Goal: Task Accomplishment & Management: Use online tool/utility

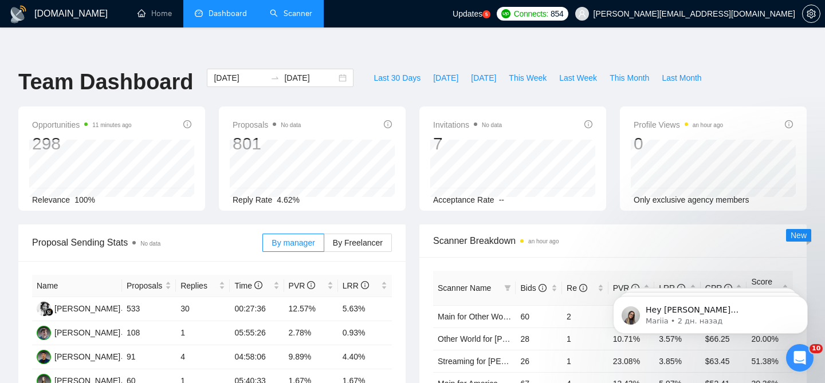
click at [289, 18] on link "Scanner" at bounding box center [291, 14] width 42 height 10
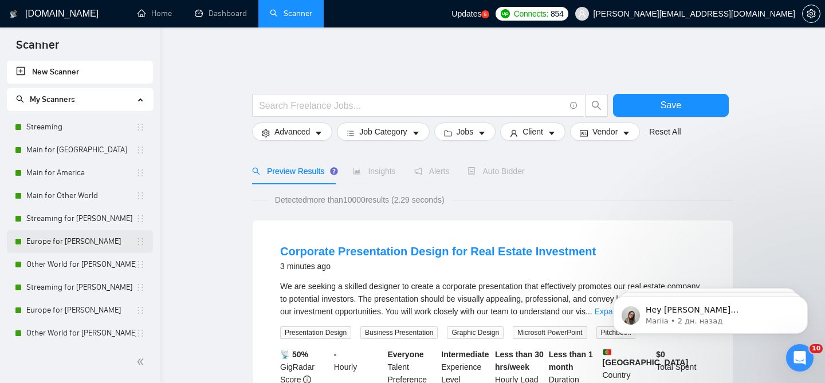
click at [81, 238] on link "Europe for [PERSON_NAME]" at bounding box center [80, 241] width 109 height 23
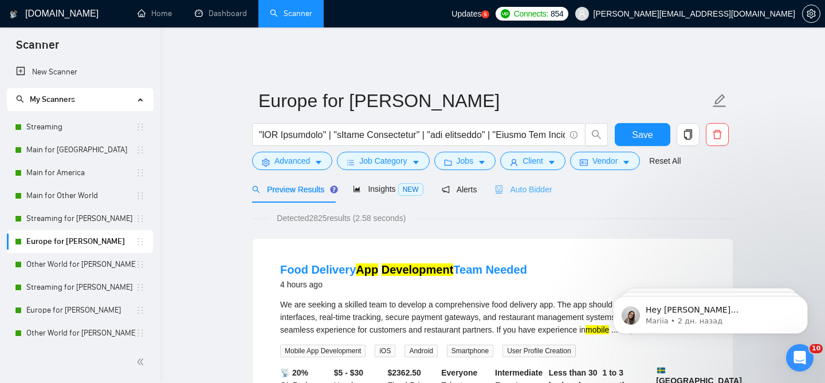
click at [515, 188] on div "Auto Bidder" at bounding box center [523, 189] width 57 height 27
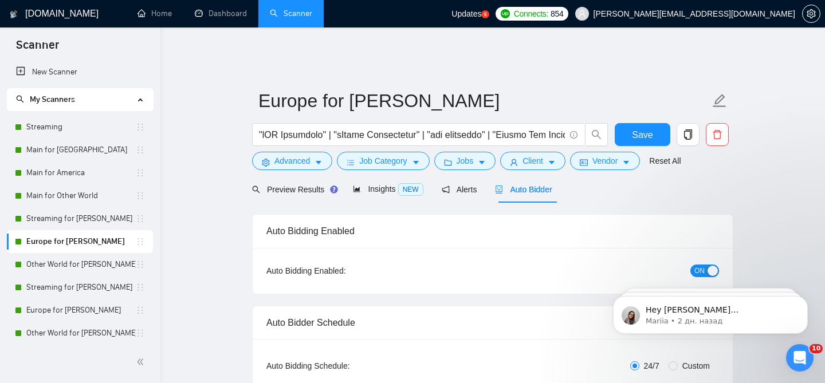
radio input "false"
radio input "true"
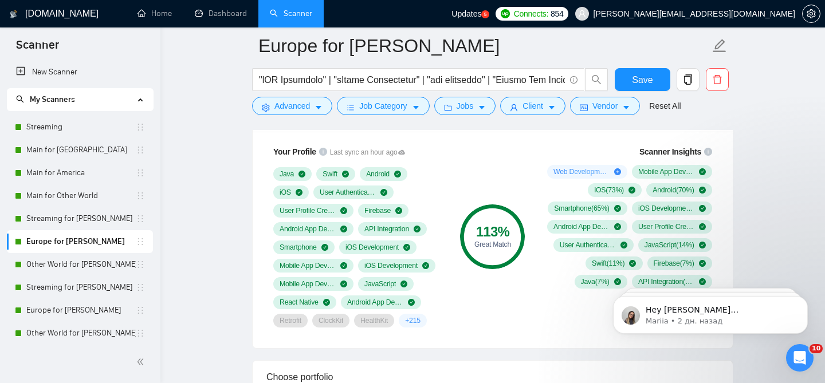
scroll to position [924, 0]
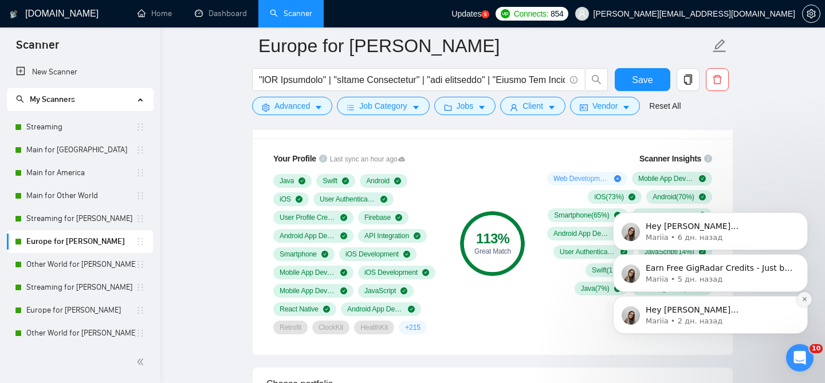
click at [800, 302] on button "Dismiss notification" at bounding box center [804, 299] width 15 height 15
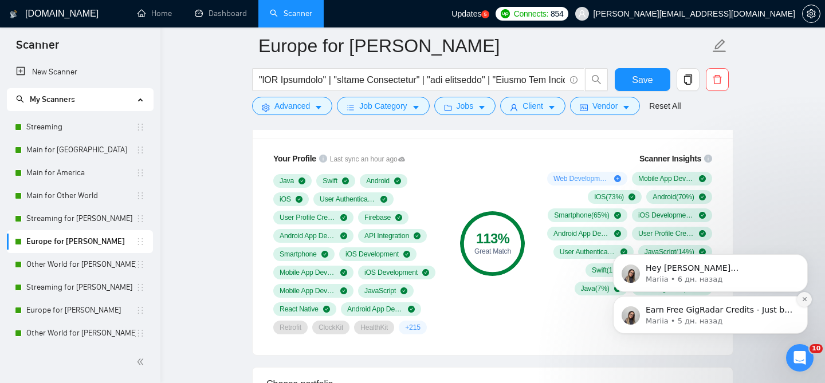
click at [803, 300] on icon "Dismiss notification" at bounding box center [804, 299] width 4 height 4
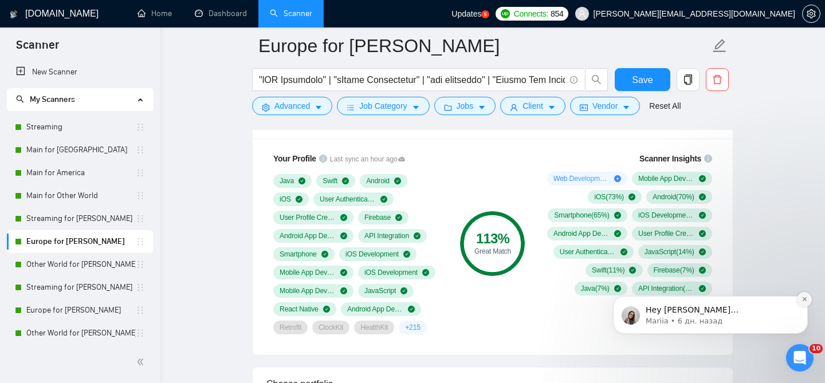
click at [804, 294] on button "Dismiss notification" at bounding box center [804, 299] width 15 height 15
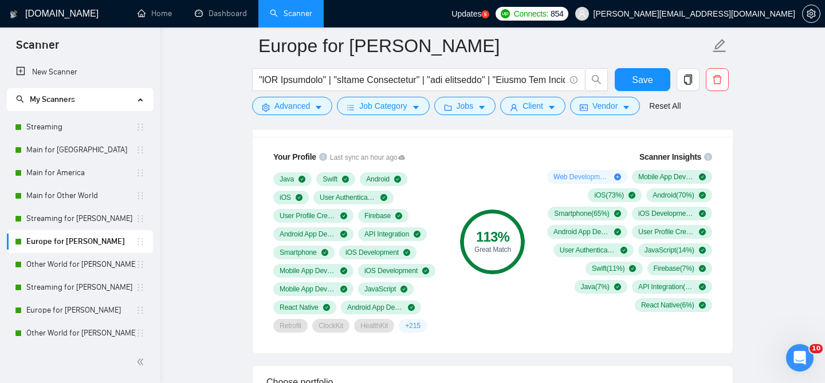
scroll to position [931, 0]
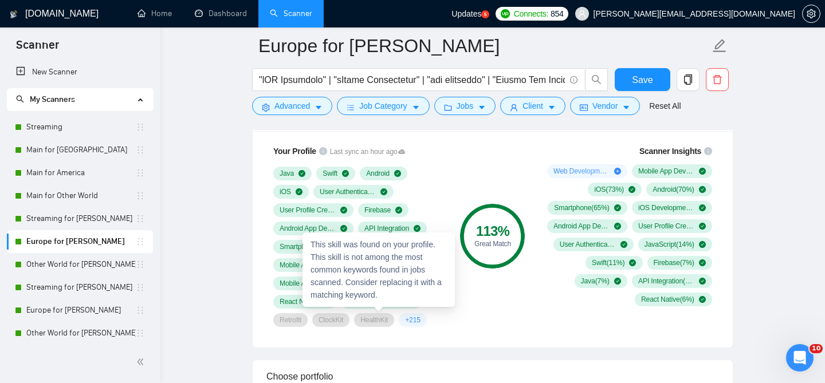
drag, startPoint x: 272, startPoint y: 312, endPoint x: 400, endPoint y: 316, distance: 128.4
click at [399, 316] on div "Your Profile Last sync an hour ago Java Swift Android iOS User Authentication U…" at bounding box center [357, 236] width 183 height 196
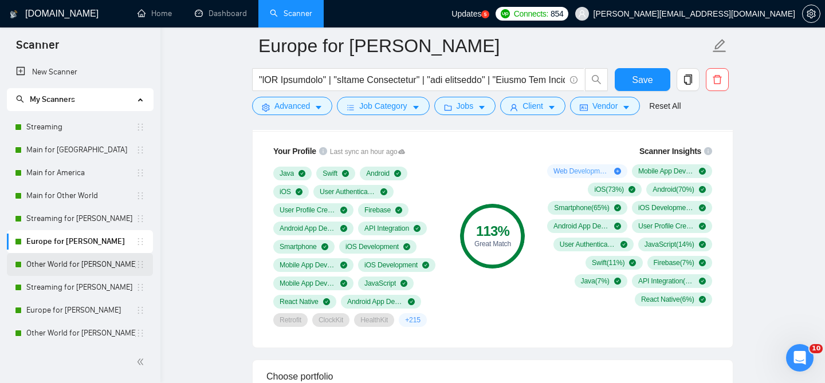
click at [91, 256] on link "Other World for [PERSON_NAME]" at bounding box center [80, 264] width 109 height 23
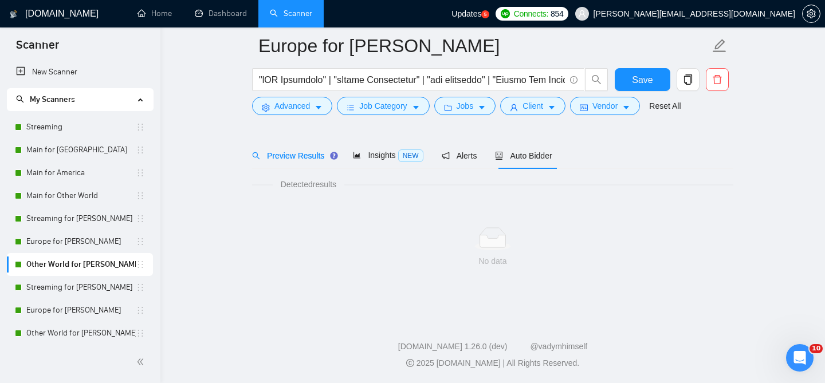
scroll to position [35, 0]
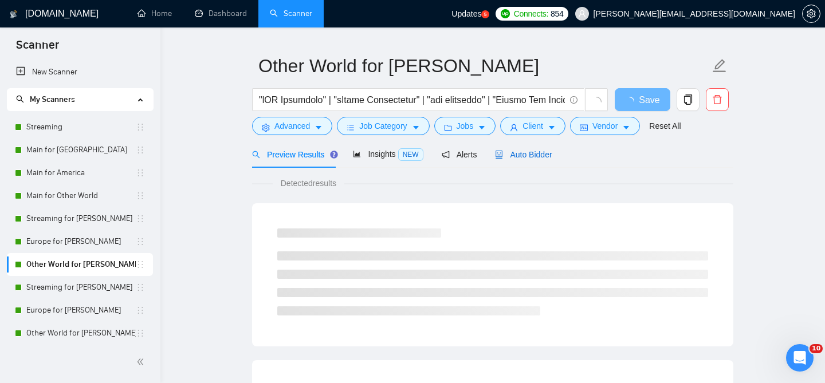
click at [508, 150] on span "Auto Bidder" at bounding box center [523, 154] width 57 height 9
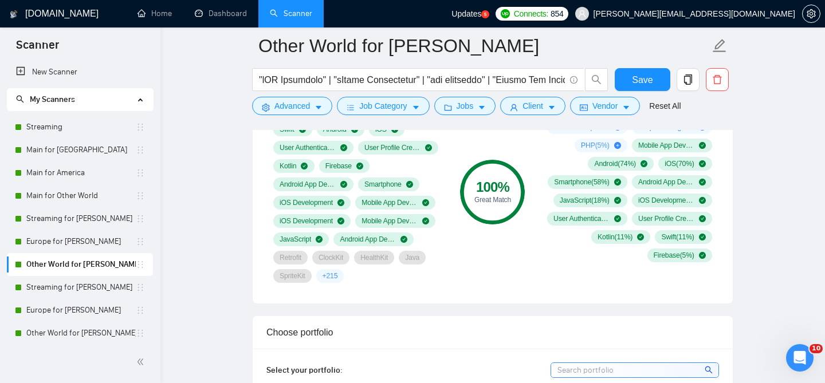
scroll to position [921, 0]
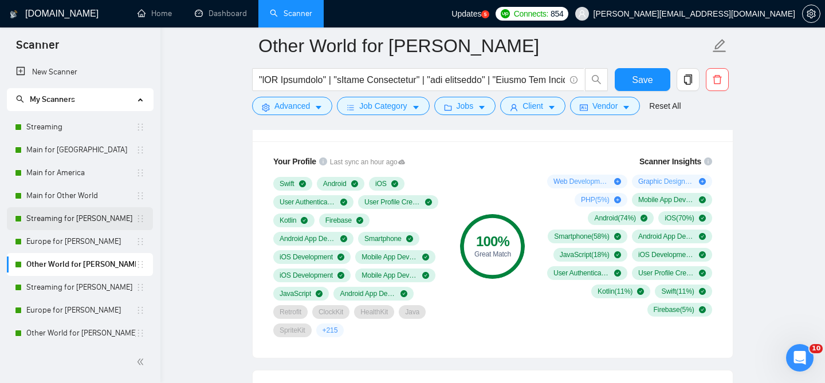
click at [111, 217] on link "Streaming for [PERSON_NAME]" at bounding box center [80, 218] width 109 height 23
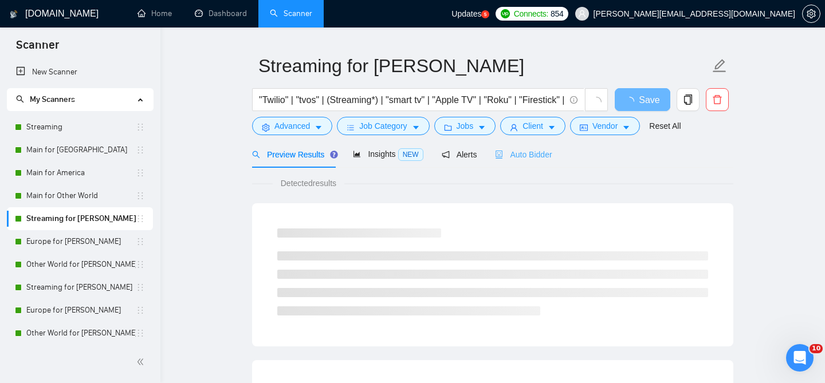
click at [528, 141] on div "Auto Bidder" at bounding box center [523, 154] width 57 height 27
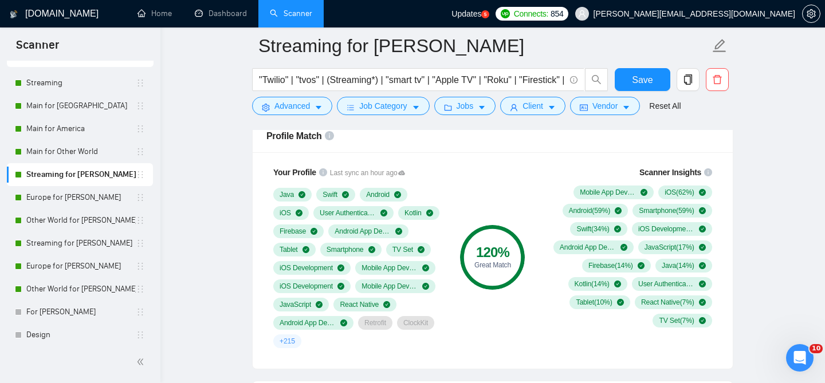
scroll to position [45, 0]
click at [84, 245] on link "Streaming for [PERSON_NAME]" at bounding box center [80, 242] width 109 height 23
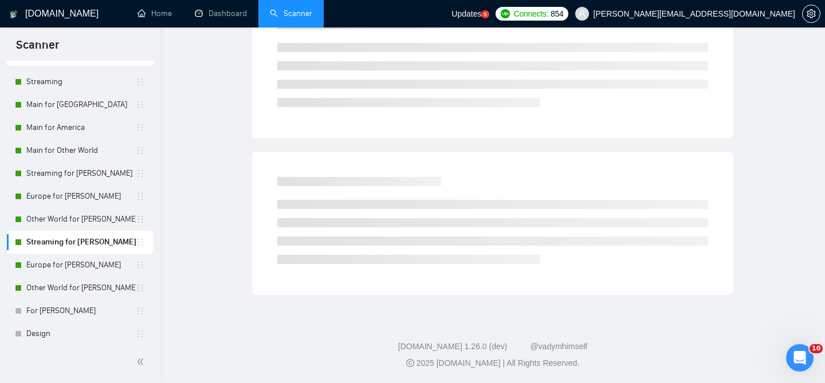
scroll to position [35, 0]
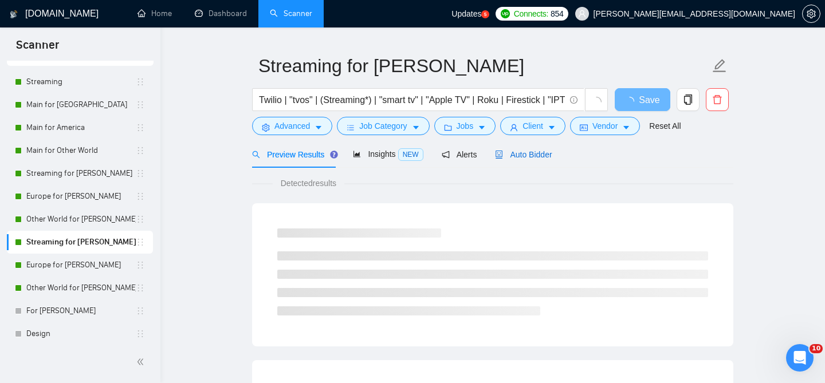
click at [542, 151] on span "Auto Bidder" at bounding box center [523, 154] width 57 height 9
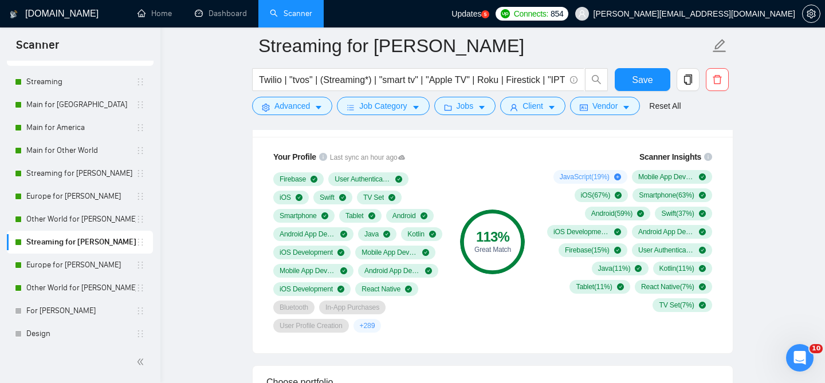
scroll to position [782, 0]
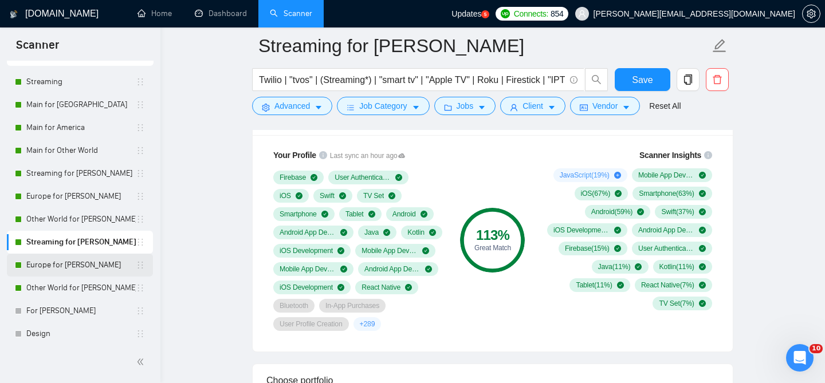
click at [85, 269] on link "Europe for [PERSON_NAME]" at bounding box center [80, 265] width 109 height 23
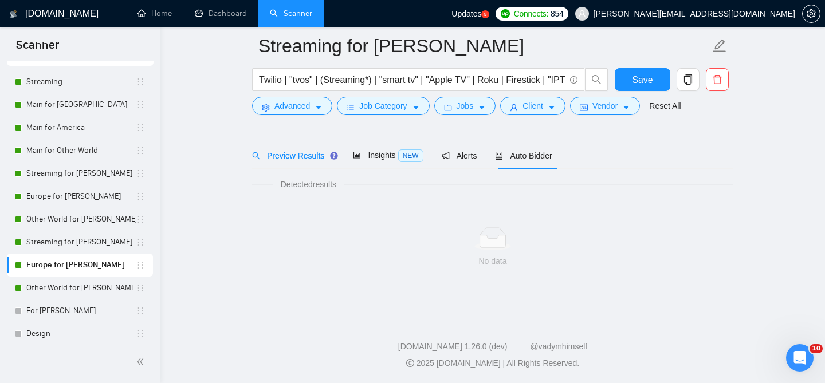
scroll to position [35, 0]
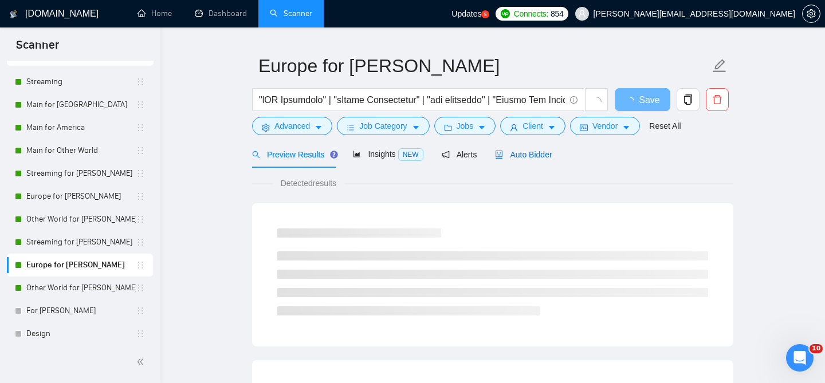
click at [521, 151] on span "Auto Bidder" at bounding box center [523, 154] width 57 height 9
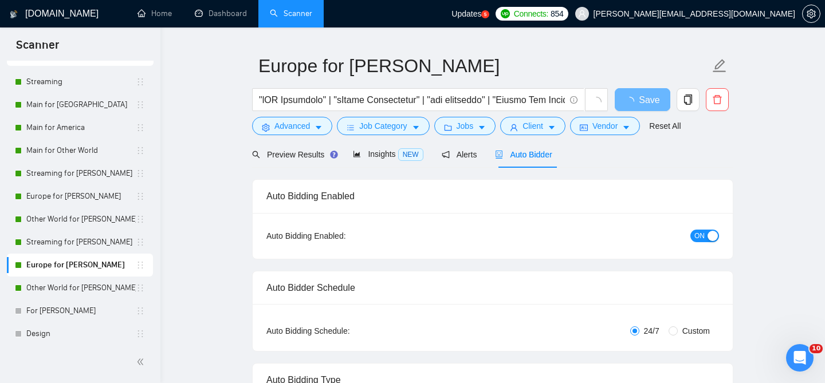
radio input "false"
radio input "true"
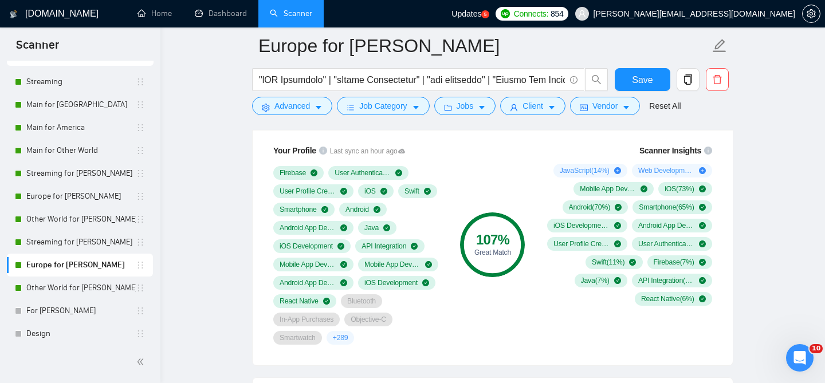
scroll to position [917, 0]
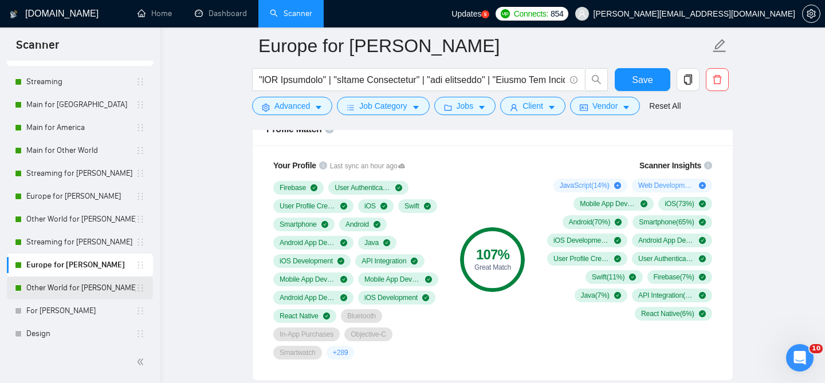
click at [84, 287] on link "Other World for [PERSON_NAME]" at bounding box center [80, 288] width 109 height 23
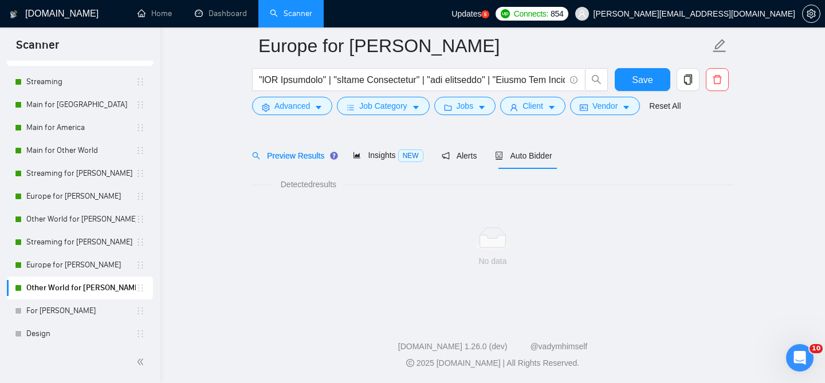
scroll to position [35, 0]
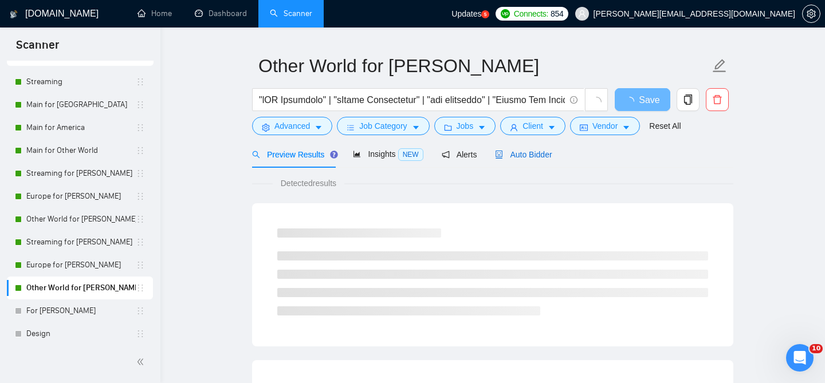
click at [532, 150] on span "Auto Bidder" at bounding box center [523, 154] width 57 height 9
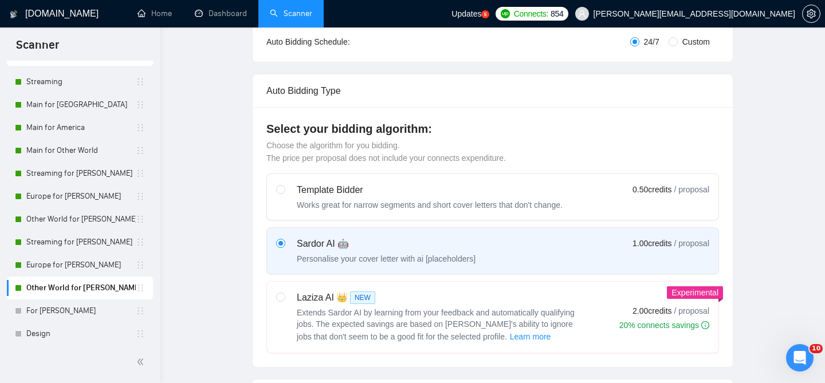
radio input "false"
radio input "true"
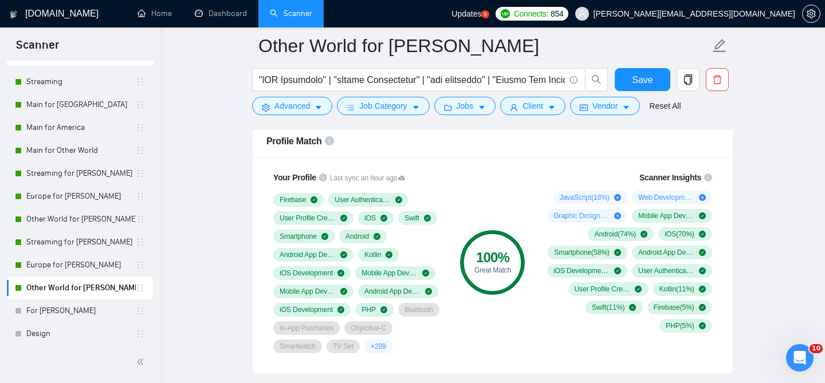
scroll to position [911, 0]
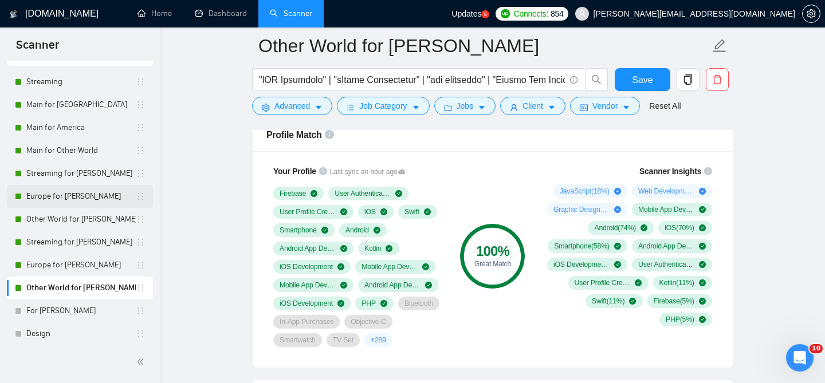
click at [95, 202] on link "Europe for [PERSON_NAME]" at bounding box center [80, 196] width 109 height 23
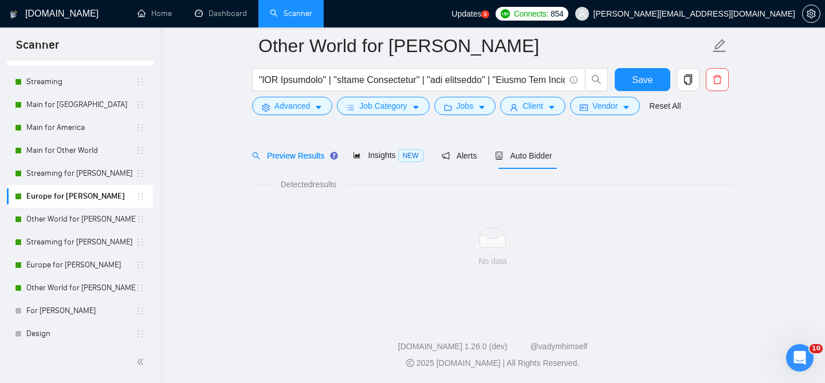
scroll to position [35, 0]
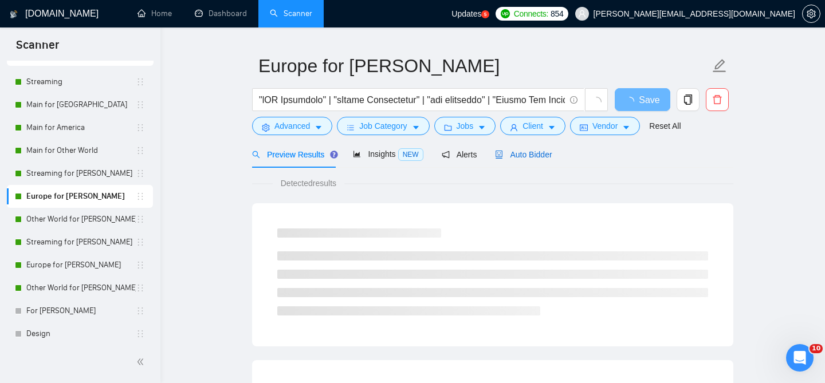
click at [525, 150] on span "Auto Bidder" at bounding box center [523, 154] width 57 height 9
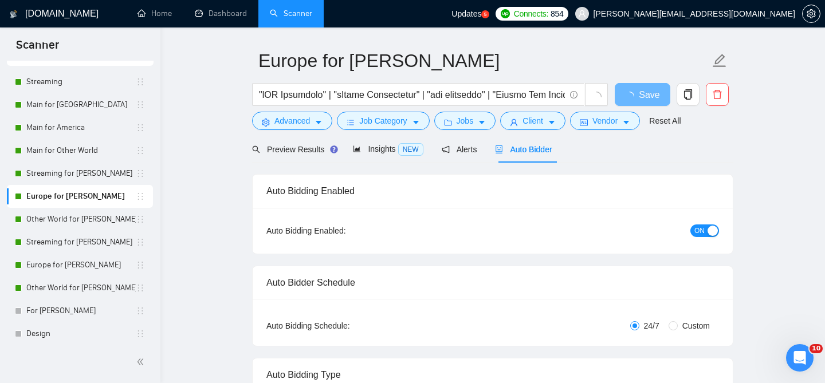
radio input "false"
radio input "true"
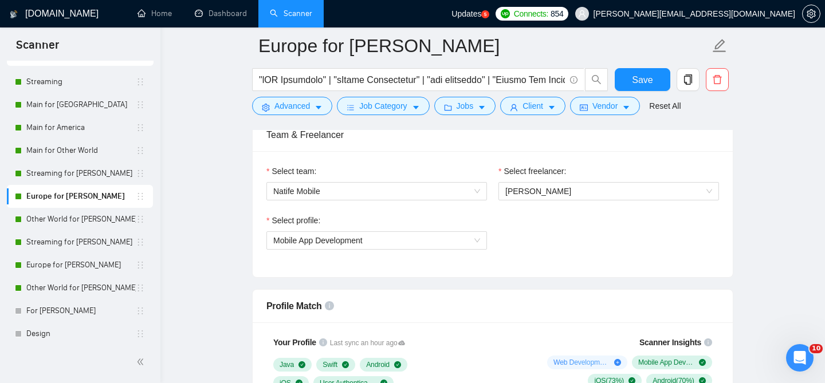
scroll to position [735, 0]
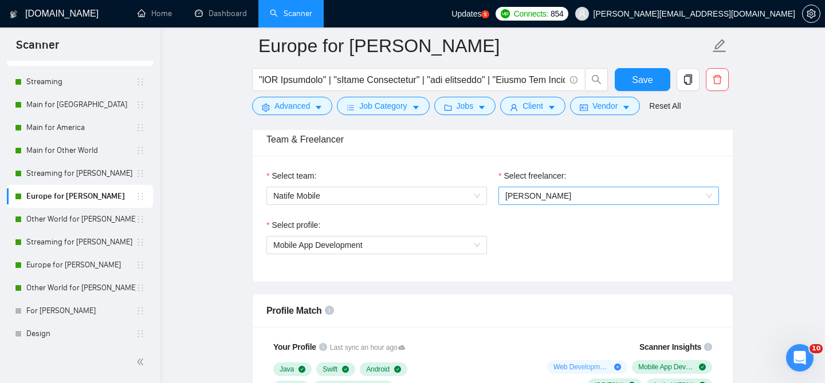
click at [510, 191] on span "[PERSON_NAME]" at bounding box center [538, 195] width 66 height 9
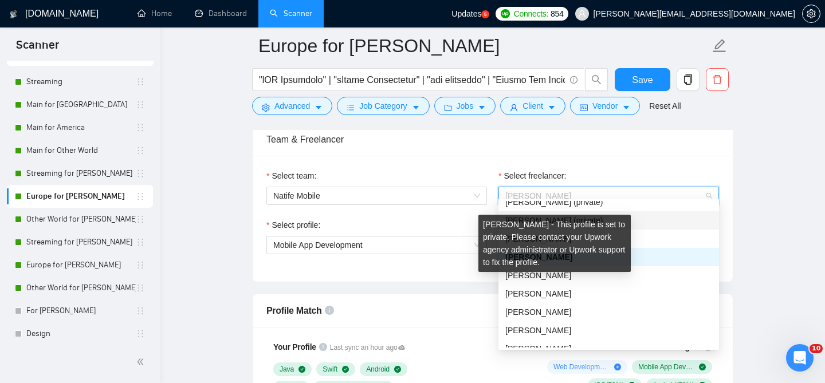
scroll to position [71, 0]
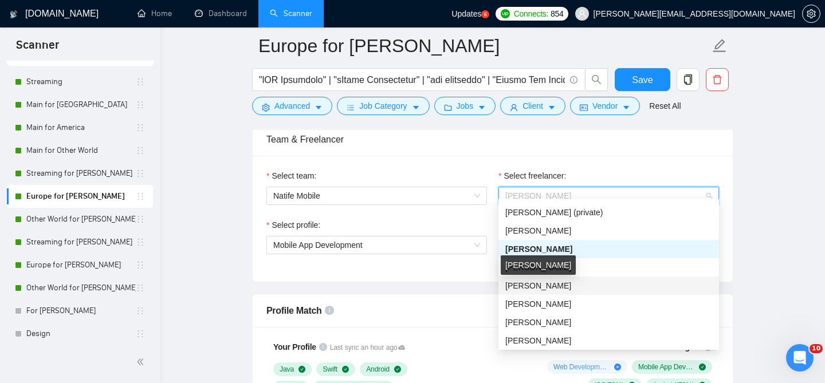
click at [545, 285] on span "[PERSON_NAME]" at bounding box center [538, 285] width 66 height 9
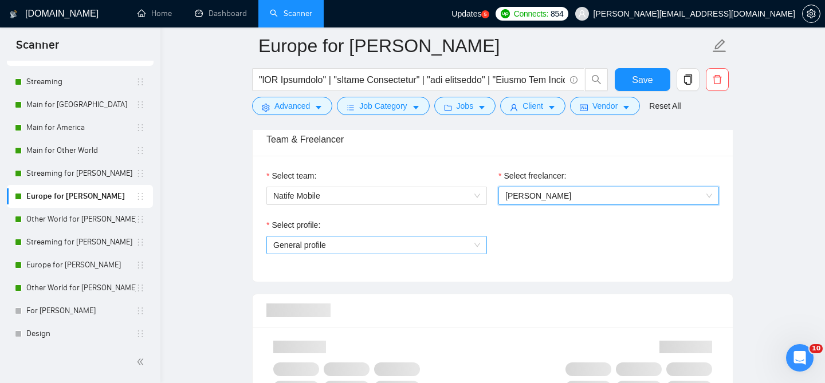
click at [421, 239] on span "General profile" at bounding box center [376, 245] width 207 height 17
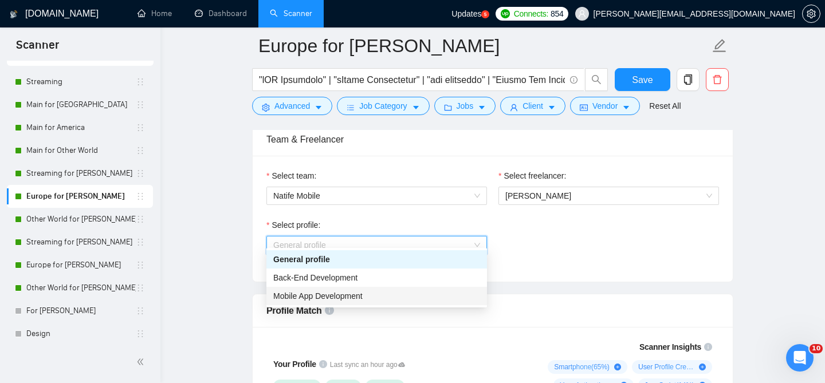
click at [325, 295] on span "Mobile App Development" at bounding box center [317, 296] width 89 height 9
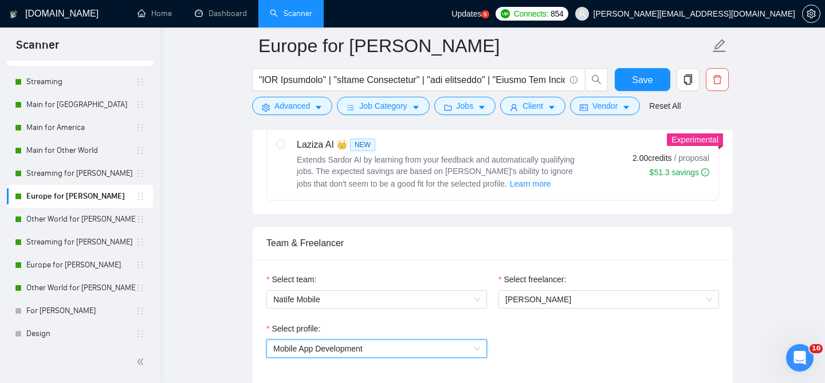
scroll to position [634, 0]
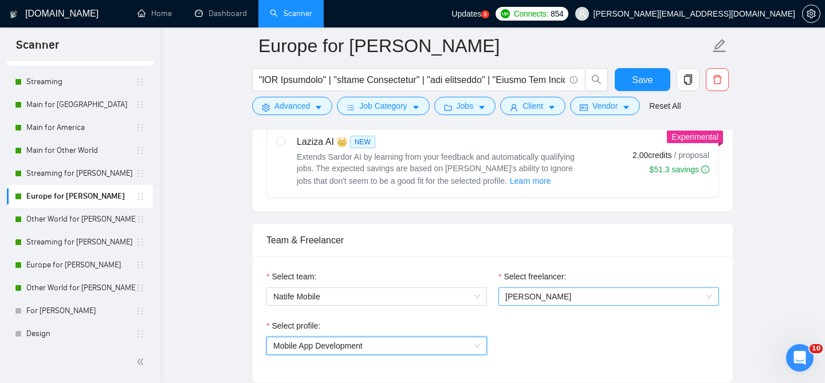
click at [562, 288] on span "[PERSON_NAME]" at bounding box center [608, 296] width 207 height 17
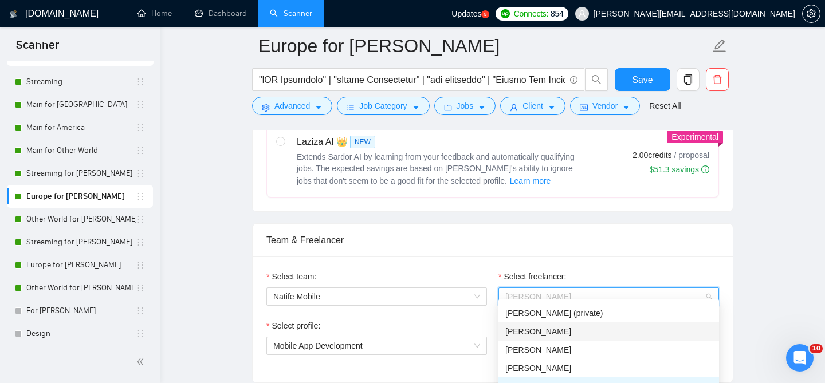
scroll to position [92, 0]
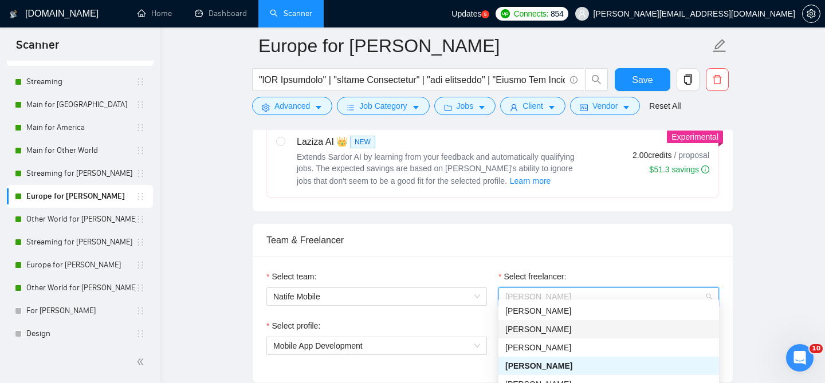
click at [615, 327] on div "[PERSON_NAME]" at bounding box center [608, 329] width 207 height 13
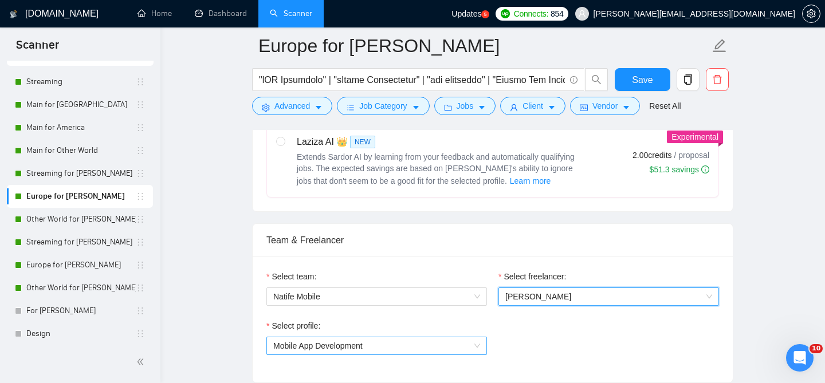
click at [401, 338] on span "Mobile App Development" at bounding box center [376, 346] width 207 height 17
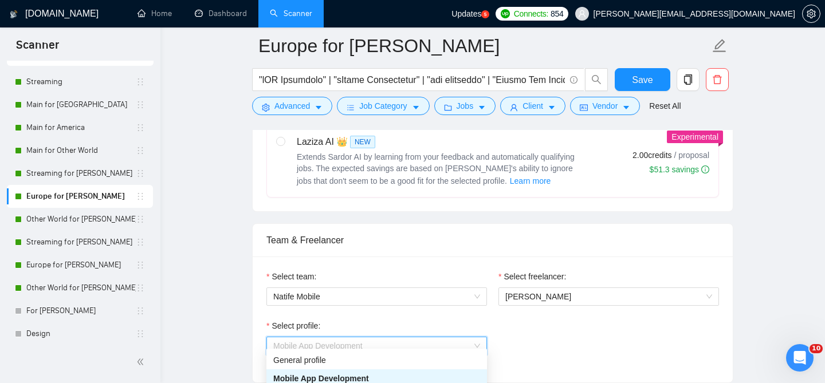
click at [529, 339] on div "Select profile: Mobile App Development" at bounding box center [493, 344] width 464 height 49
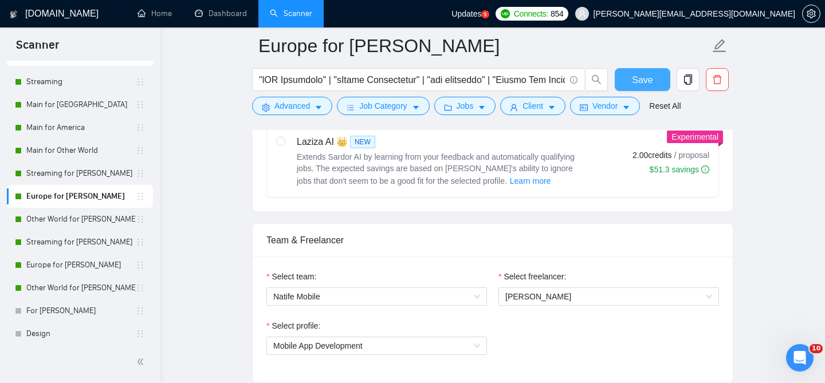
click at [646, 80] on span "Save" at bounding box center [642, 80] width 21 height 14
click at [104, 176] on link "Streaming for [PERSON_NAME]" at bounding box center [80, 173] width 109 height 23
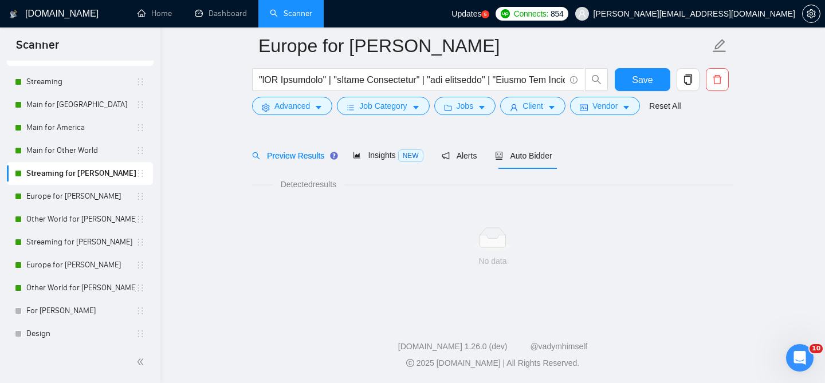
scroll to position [35, 0]
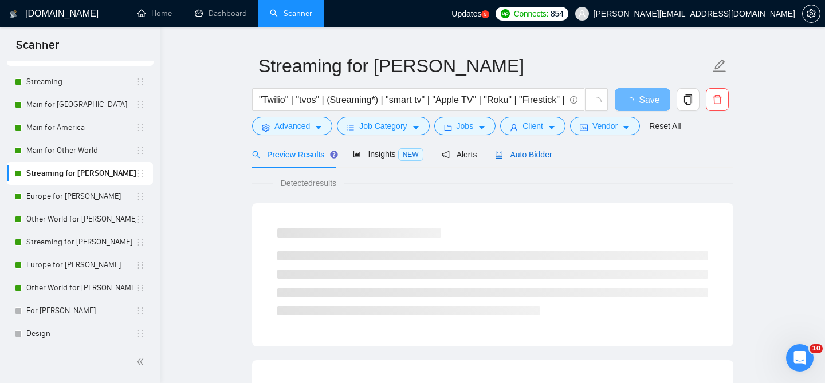
click at [527, 150] on span "Auto Bidder" at bounding box center [523, 154] width 57 height 9
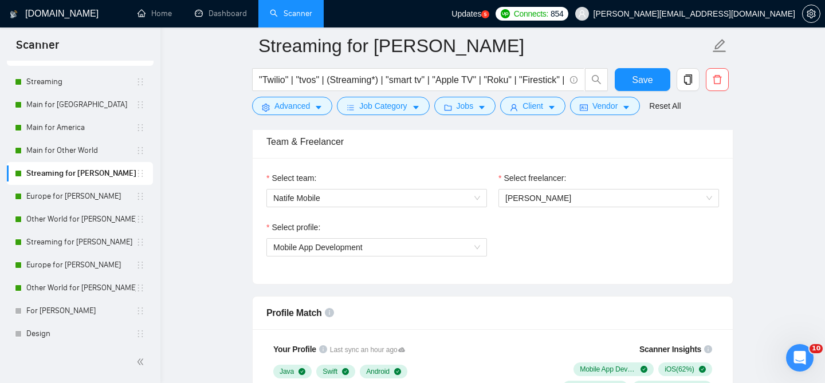
scroll to position [587, 0]
click at [570, 191] on span "[PERSON_NAME]" at bounding box center [608, 198] width 207 height 17
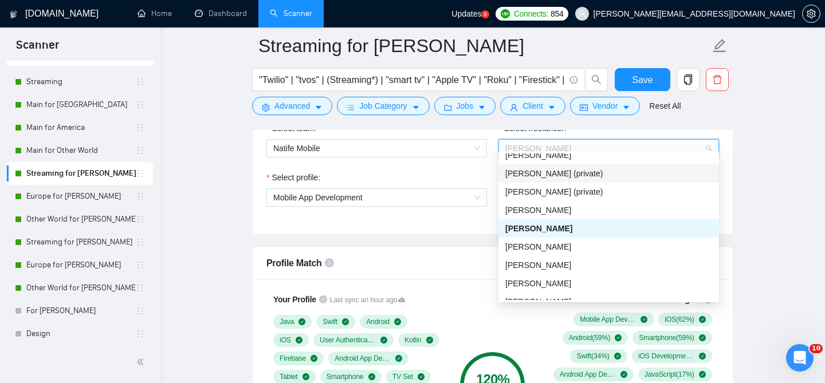
scroll to position [58, 0]
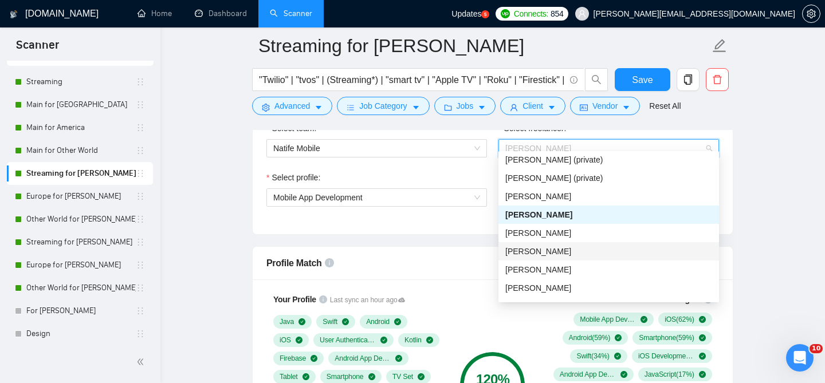
click at [537, 257] on div "[PERSON_NAME]" at bounding box center [608, 251] width 207 height 13
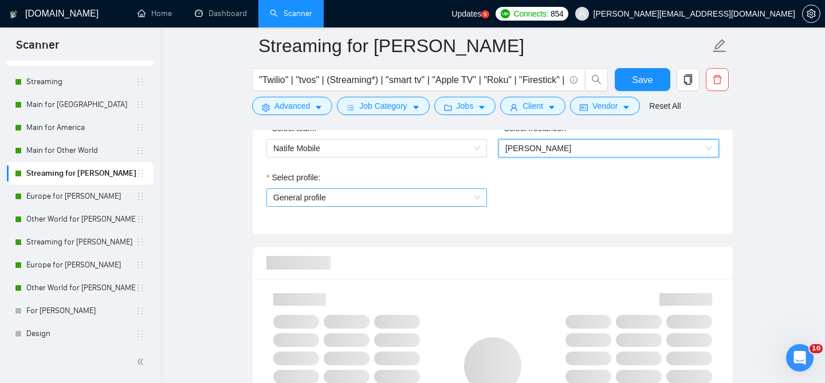
click at [398, 189] on span "General profile" at bounding box center [376, 197] width 207 height 17
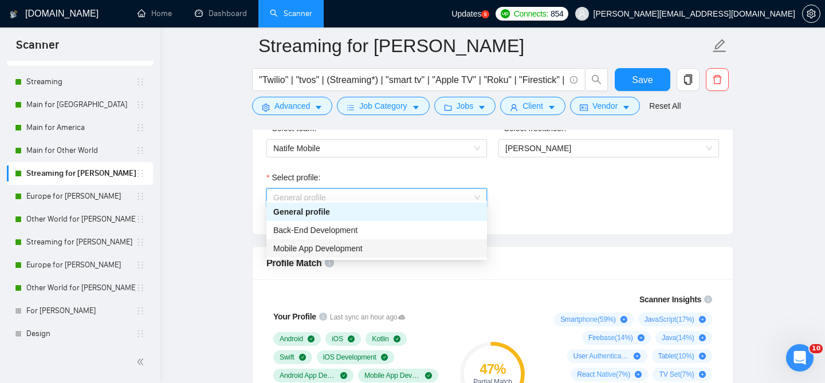
click at [344, 246] on span "Mobile App Development" at bounding box center [317, 248] width 89 height 9
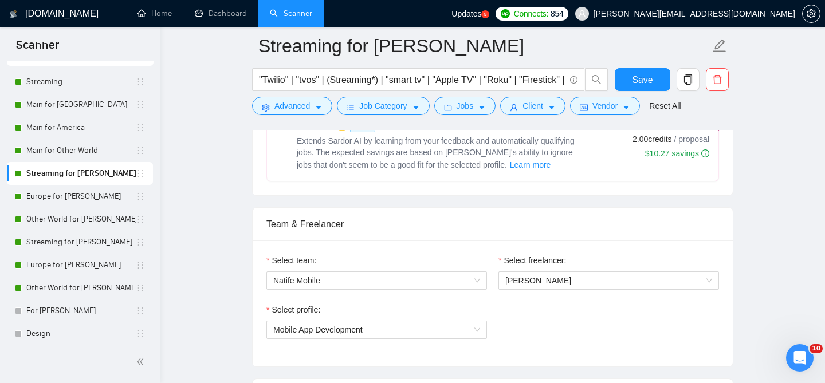
scroll to position [493, 0]
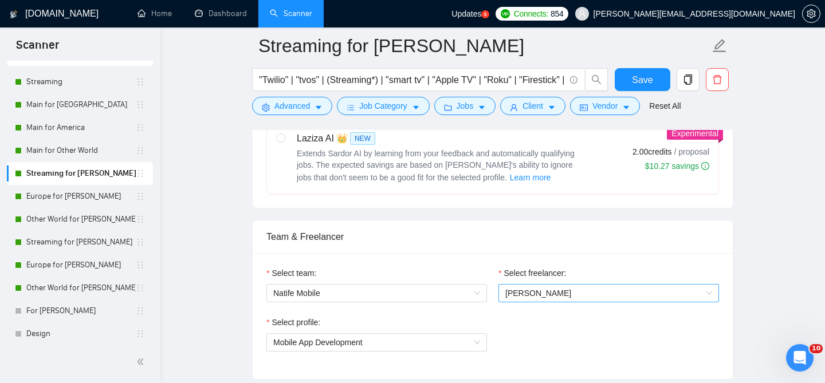
click at [539, 291] on span "[PERSON_NAME]" at bounding box center [608, 293] width 207 height 17
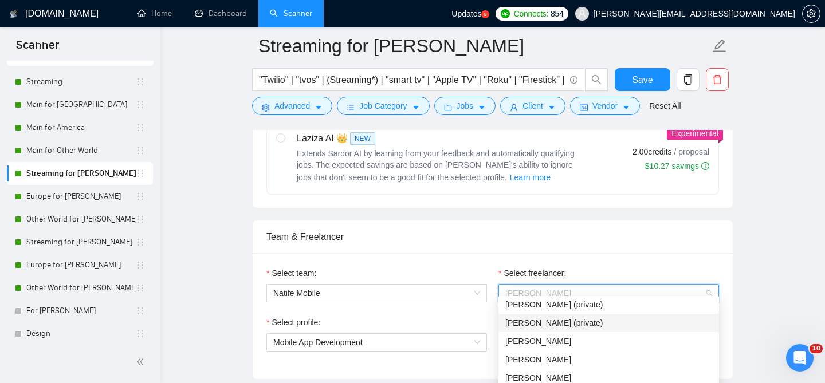
scroll to position [92, 0]
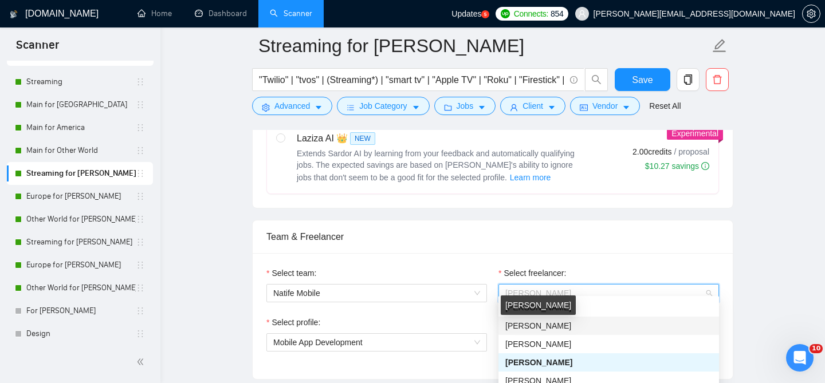
click at [542, 324] on span "[PERSON_NAME]" at bounding box center [538, 325] width 66 height 9
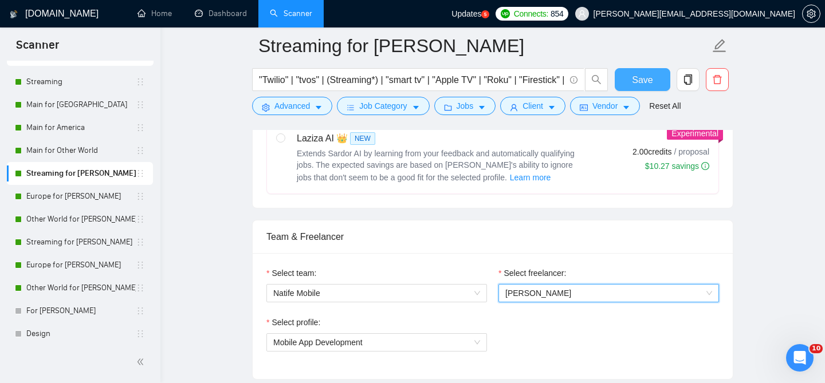
click at [660, 72] on button "Save" at bounding box center [643, 79] width 56 height 23
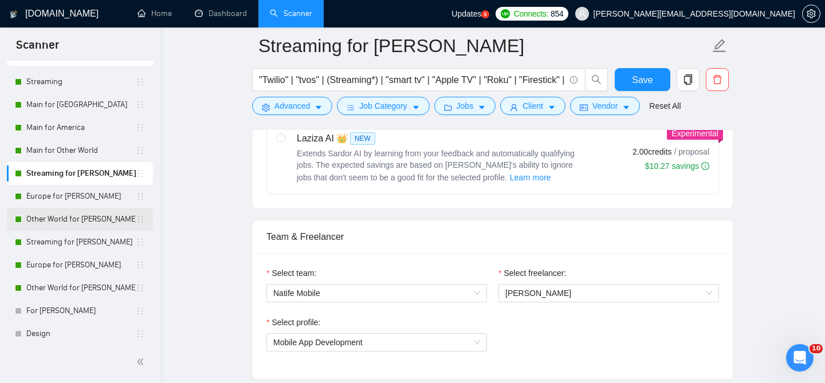
click at [95, 217] on link "Other World for [PERSON_NAME]" at bounding box center [80, 219] width 109 height 23
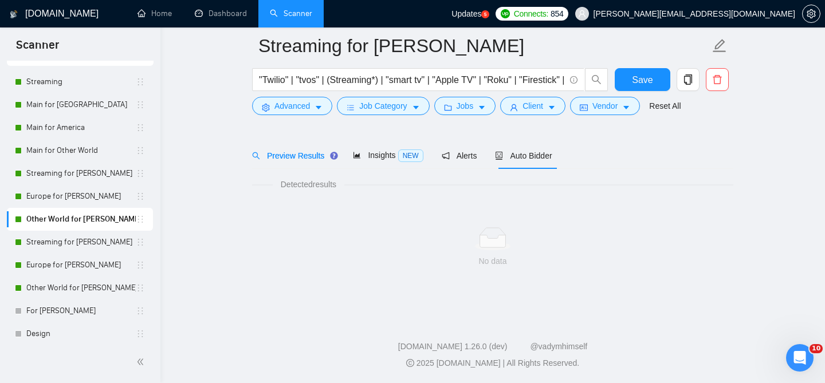
scroll to position [35, 0]
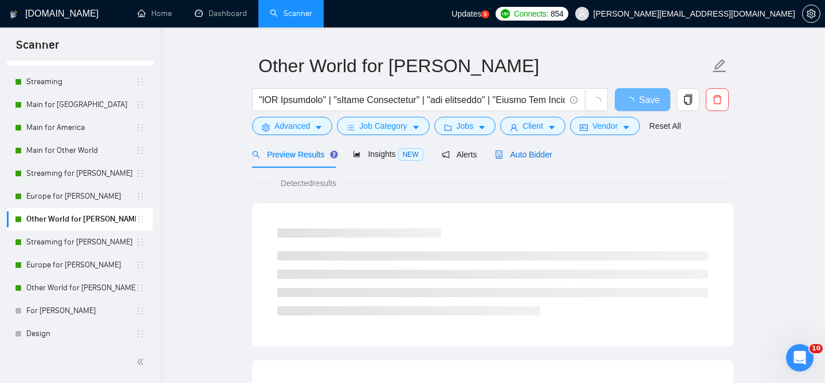
click at [546, 150] on span "Auto Bidder" at bounding box center [523, 154] width 57 height 9
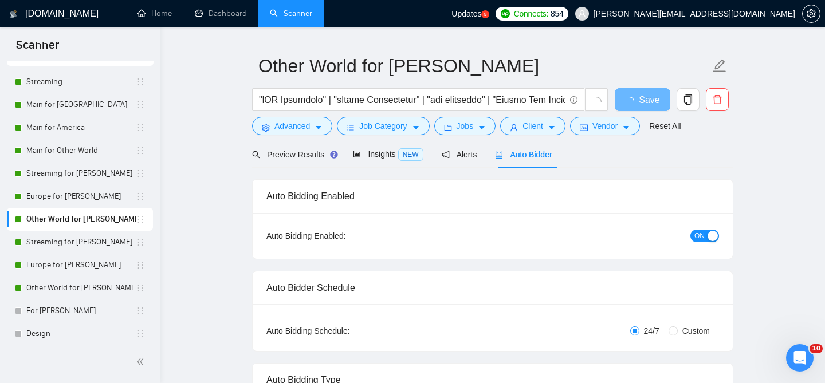
radio input "false"
radio input "true"
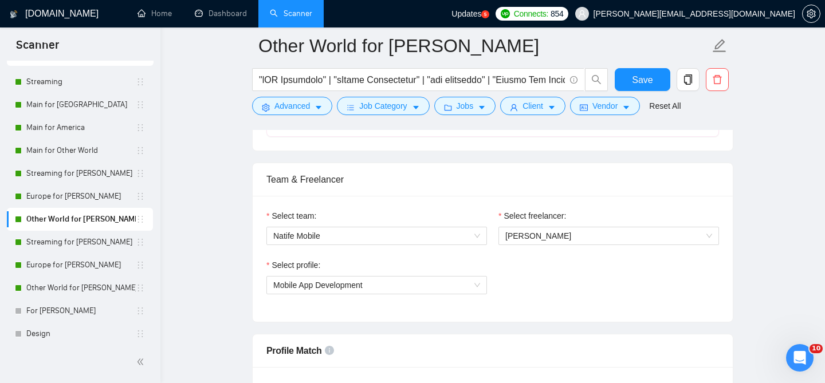
scroll to position [705, 0]
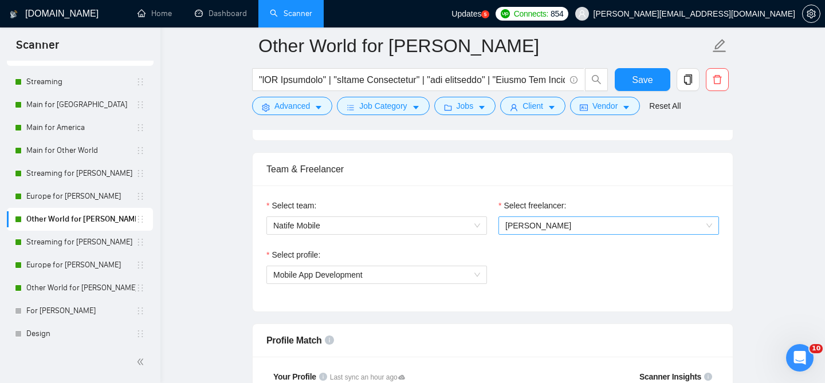
click at [566, 221] on span "[PERSON_NAME]" at bounding box center [608, 225] width 207 height 17
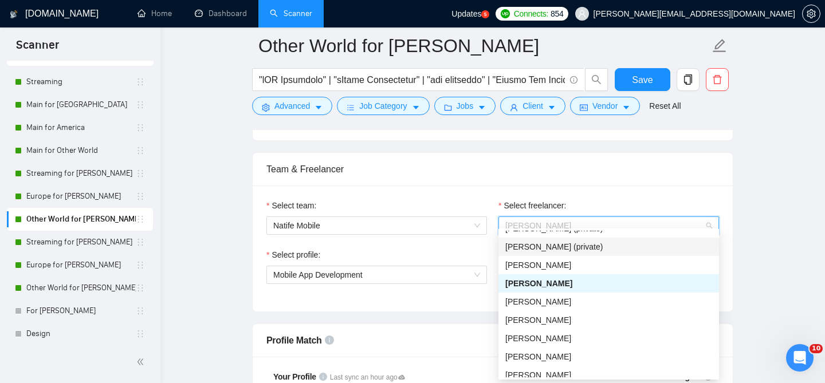
scroll to position [67, 0]
click at [549, 313] on div "[PERSON_NAME]" at bounding box center [609, 320] width 221 height 18
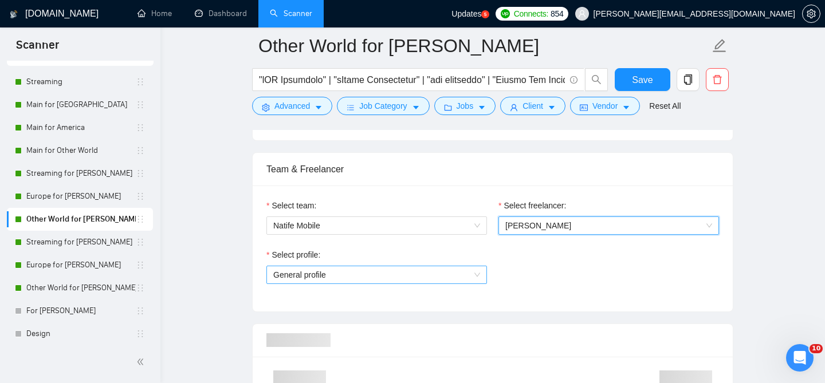
click at [417, 266] on span "General profile" at bounding box center [376, 274] width 207 height 17
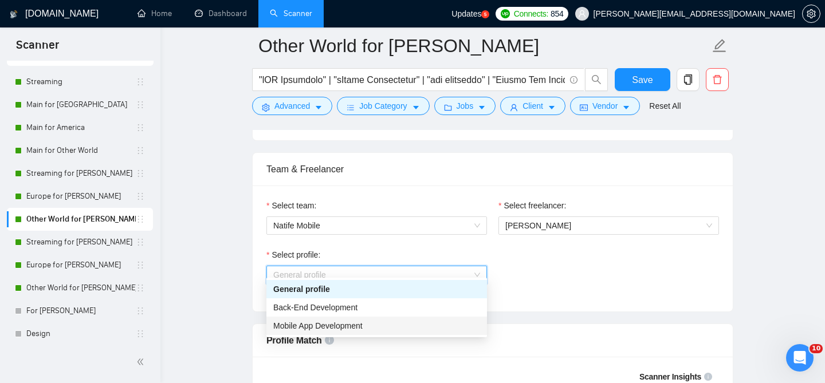
click at [359, 321] on span "Mobile App Development" at bounding box center [317, 325] width 89 height 9
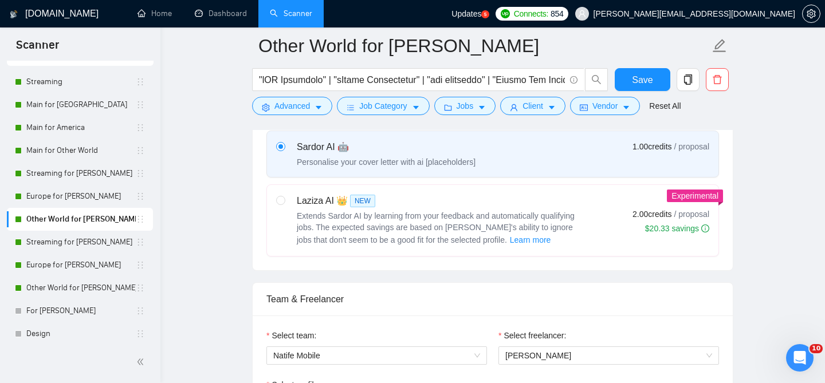
scroll to position [631, 0]
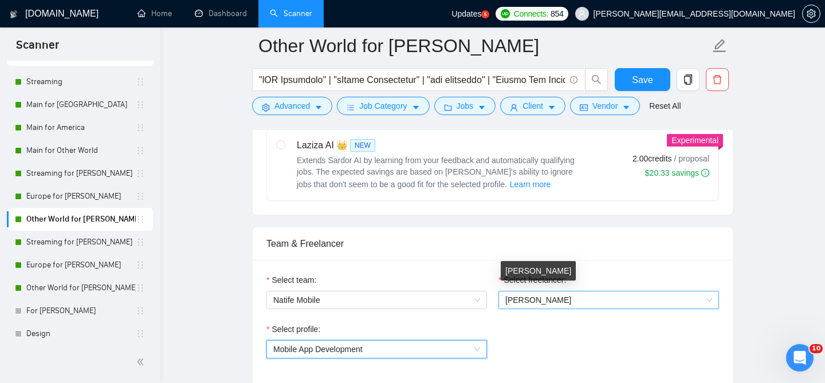
click at [526, 296] on span "[PERSON_NAME]" at bounding box center [538, 300] width 66 height 9
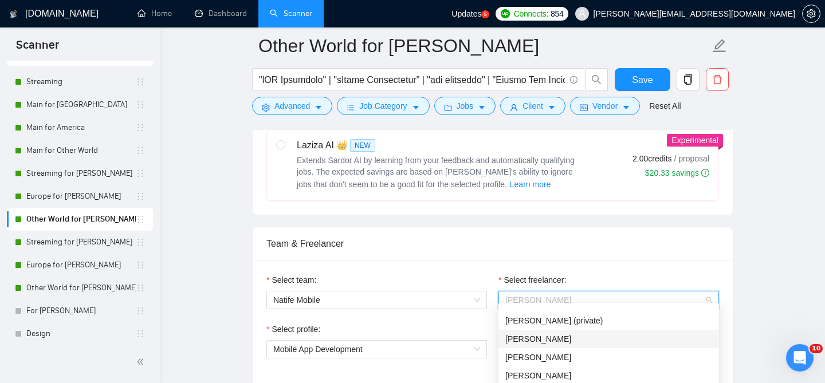
scroll to position [92, 0]
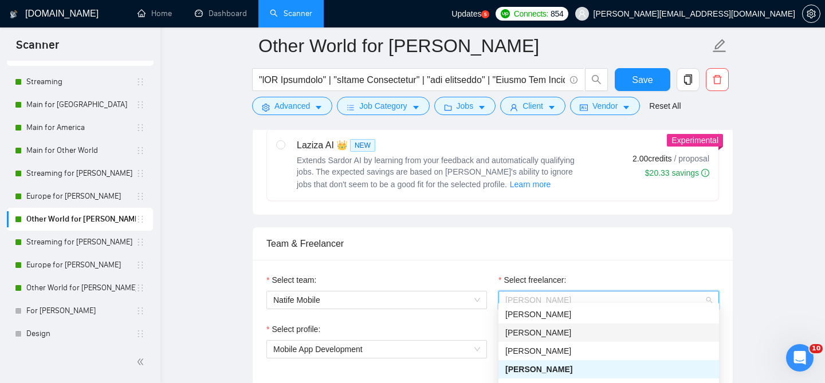
click at [555, 338] on div "[PERSON_NAME]" at bounding box center [608, 333] width 207 height 13
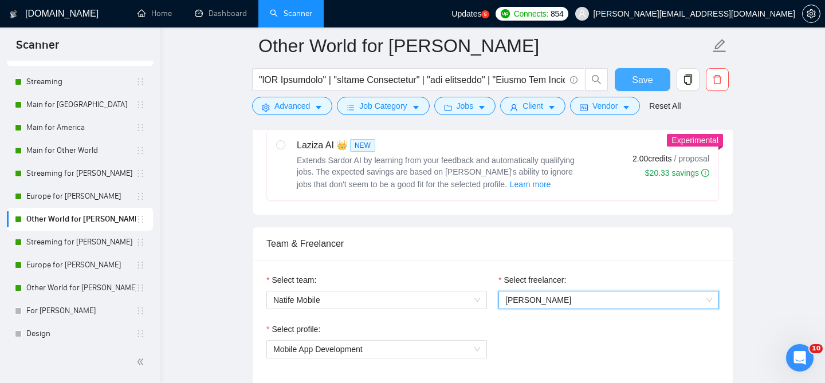
click at [630, 69] on button "Save" at bounding box center [643, 79] width 56 height 23
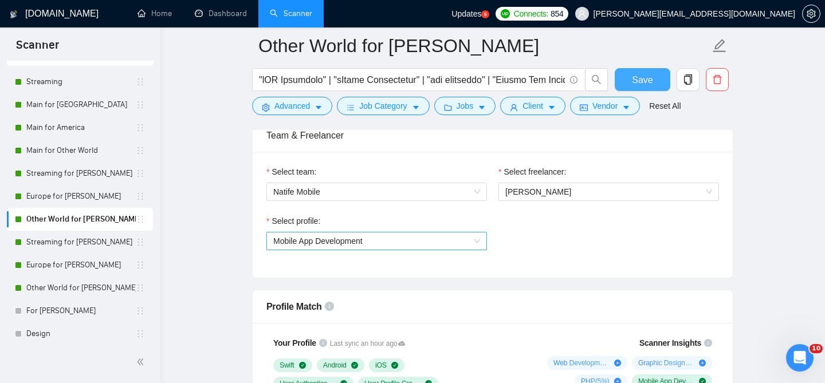
scroll to position [740, 0]
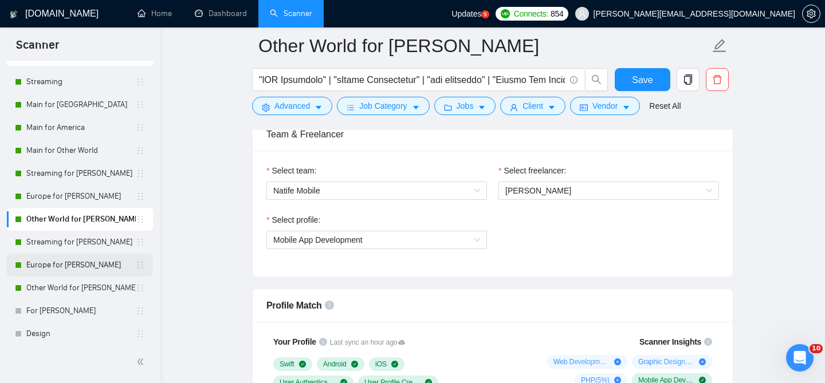
click at [96, 256] on link "Europe for [PERSON_NAME]" at bounding box center [80, 265] width 109 height 23
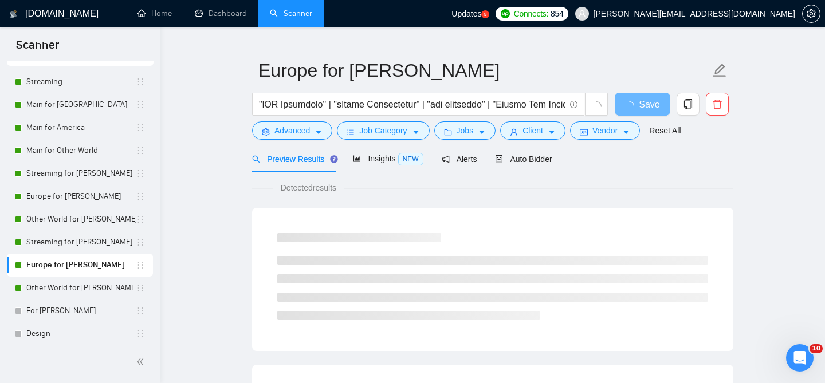
scroll to position [28, 0]
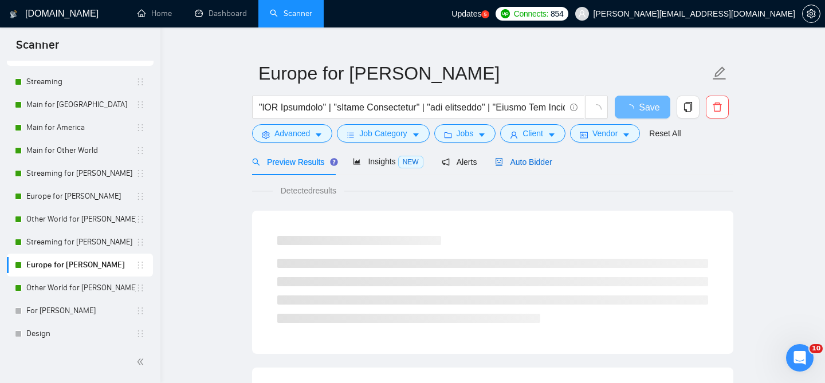
click at [520, 159] on div "Auto Bidder" at bounding box center [523, 162] width 57 height 13
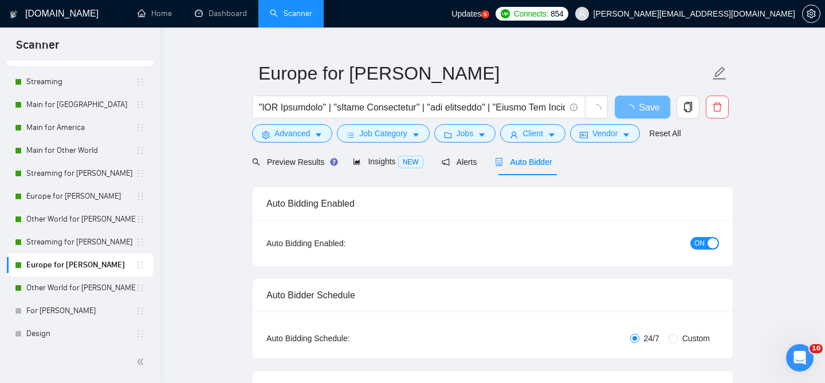
radio input "false"
radio input "true"
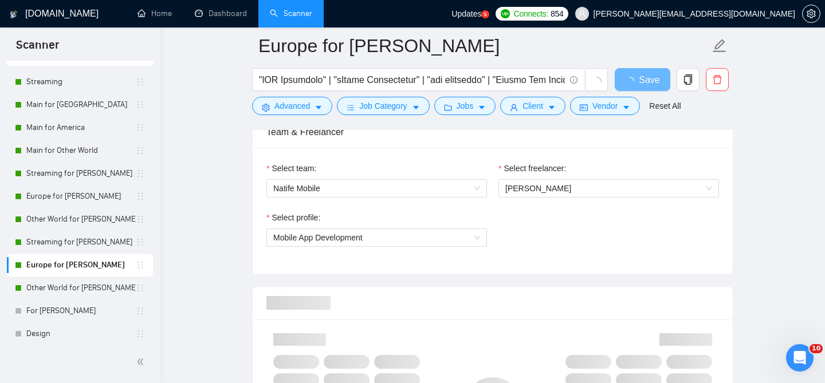
scroll to position [754, 0]
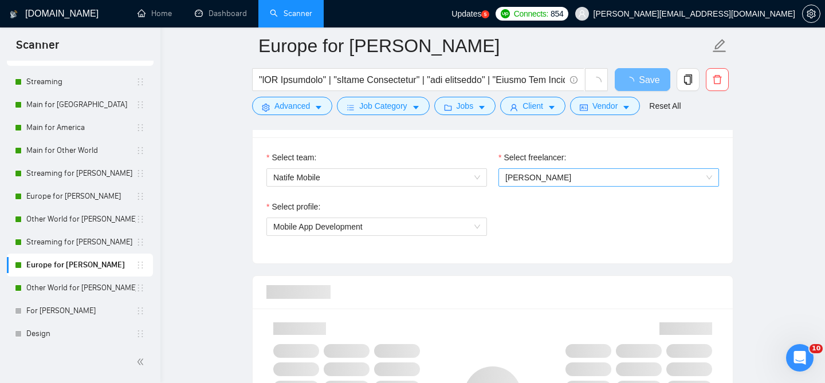
click at [565, 169] on span "[PERSON_NAME]" at bounding box center [608, 177] width 207 height 17
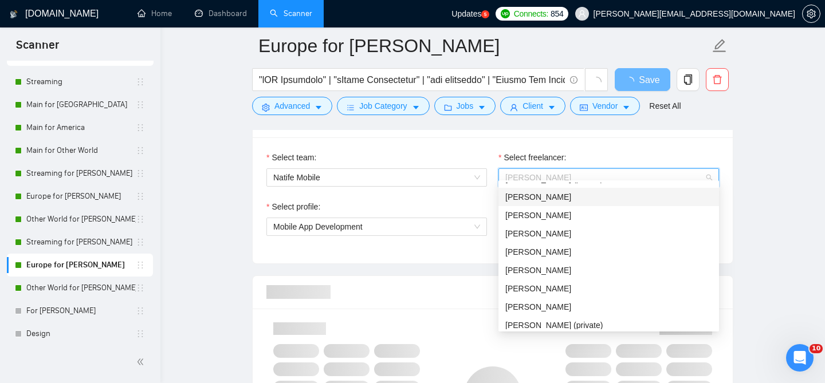
scroll to position [92, 0]
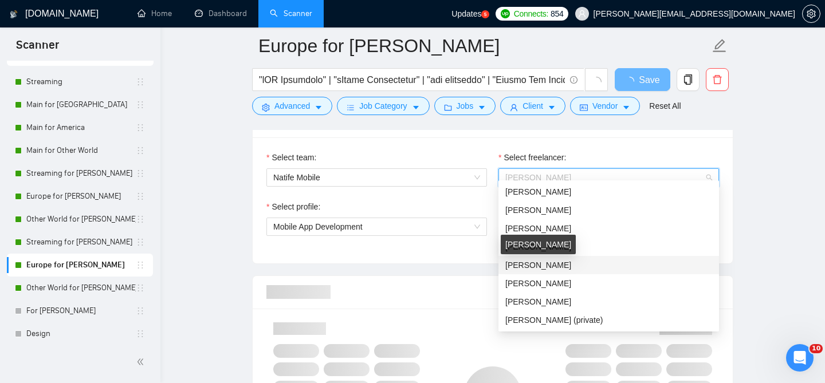
click at [549, 264] on span "[PERSON_NAME]" at bounding box center [538, 265] width 66 height 9
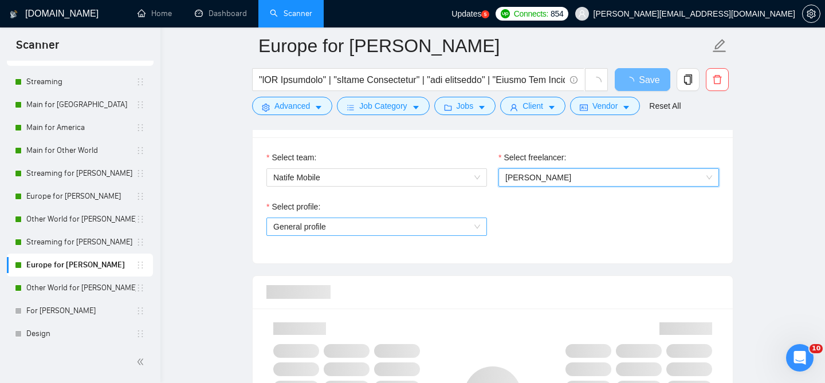
click at [474, 218] on span "General profile" at bounding box center [376, 226] width 207 height 17
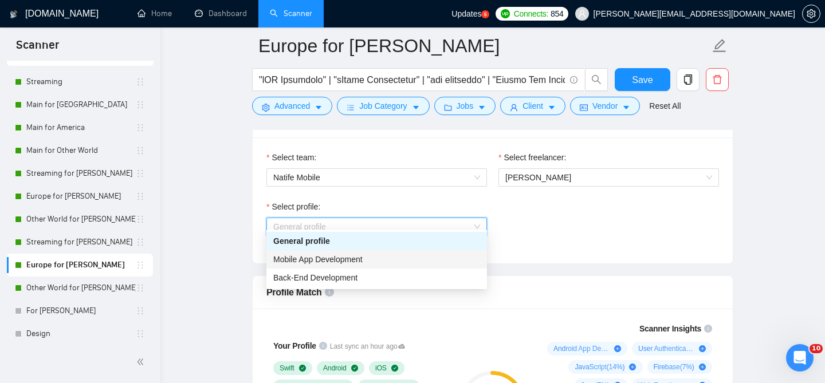
click at [380, 255] on div "Mobile App Development" at bounding box center [376, 259] width 207 height 13
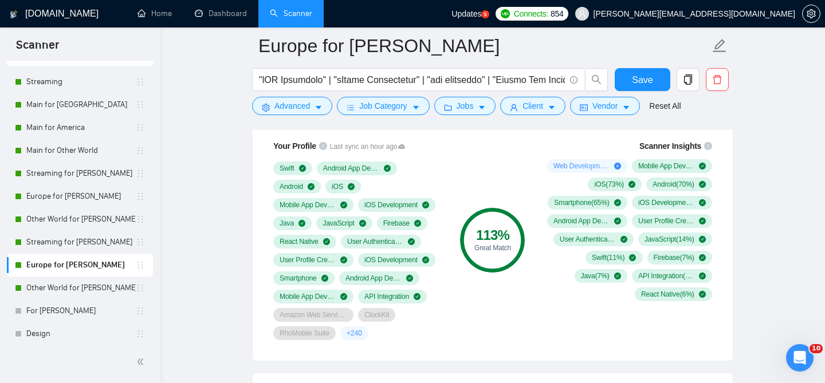
scroll to position [936, 0]
click at [466, 297] on div "113 % Great Match" at bounding box center [492, 241] width 77 height 214
click at [116, 240] on link "Streaming for [PERSON_NAME]" at bounding box center [80, 242] width 109 height 23
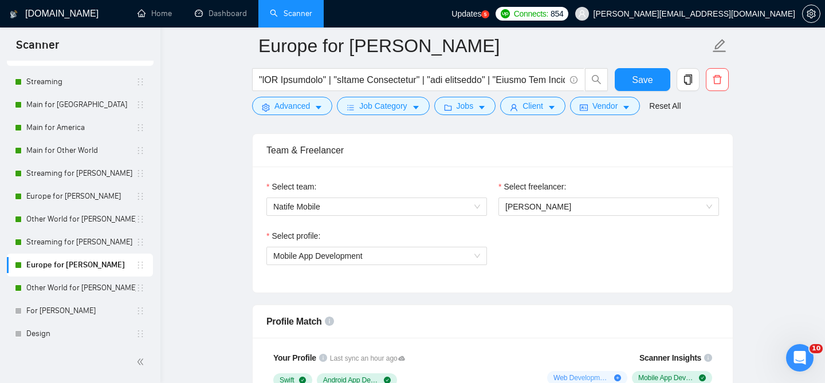
scroll to position [704, 0]
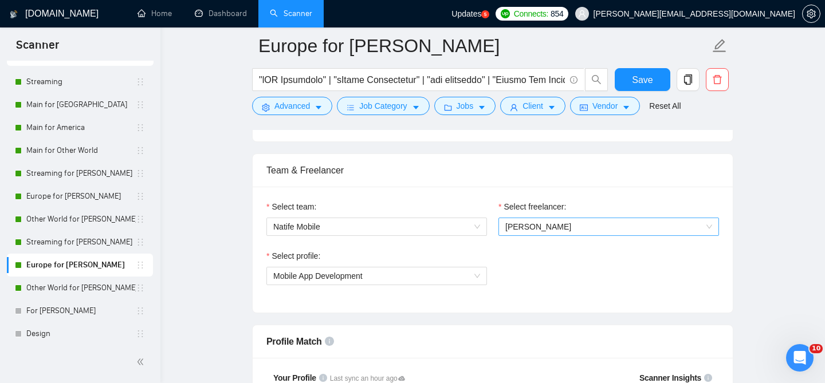
click at [529, 218] on span "[PERSON_NAME]" at bounding box center [608, 226] width 207 height 17
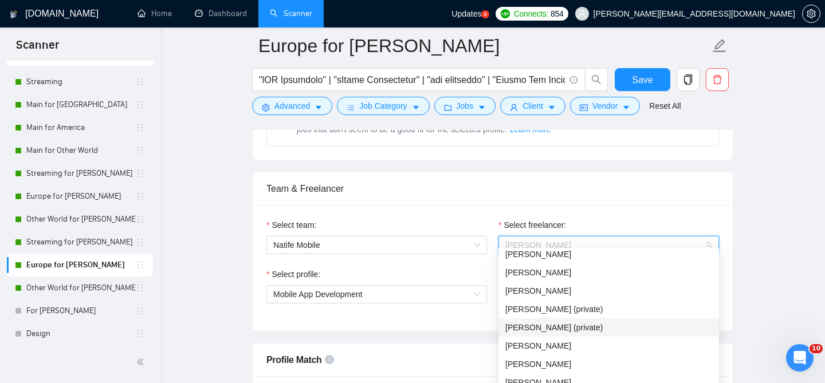
scroll to position [692, 0]
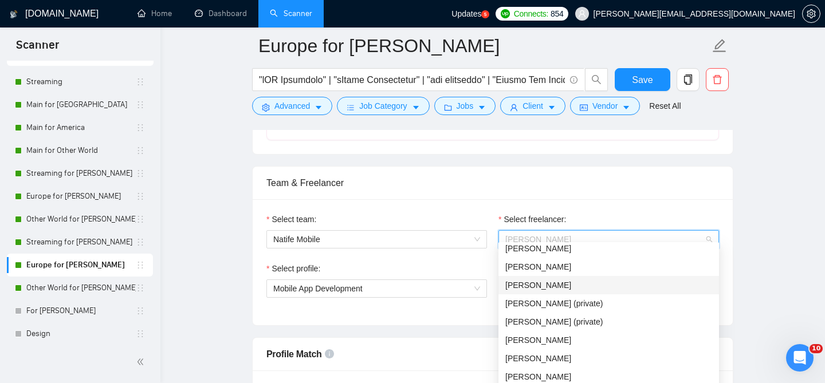
click at [547, 280] on div "[PERSON_NAME]" at bounding box center [608, 285] width 207 height 13
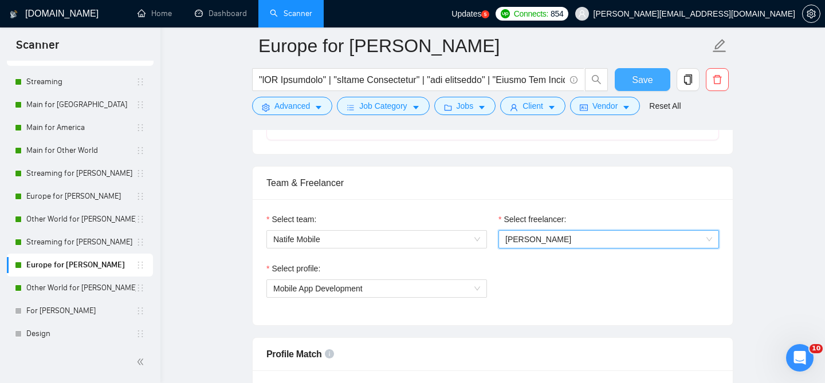
click at [634, 84] on span "Save" at bounding box center [642, 80] width 21 height 14
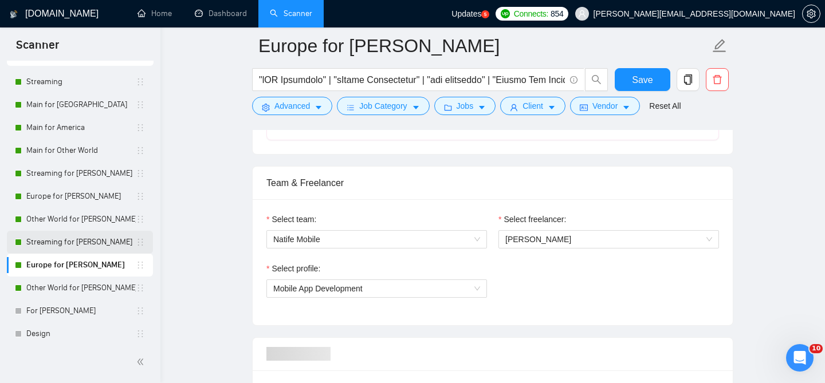
click at [58, 240] on link "Streaming for [PERSON_NAME]" at bounding box center [80, 242] width 109 height 23
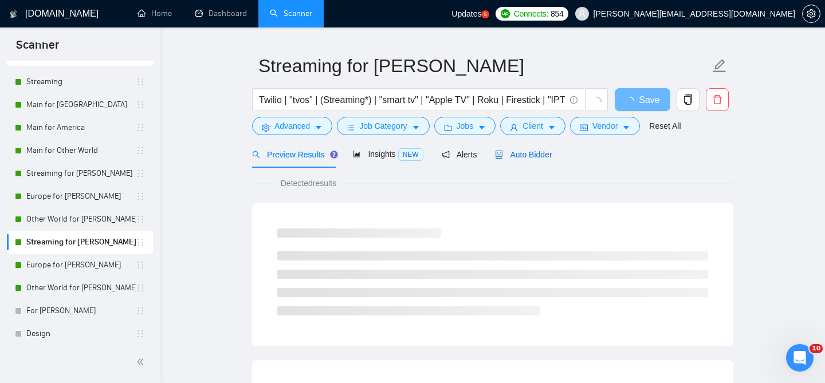
click at [550, 150] on span "Auto Bidder" at bounding box center [523, 154] width 57 height 9
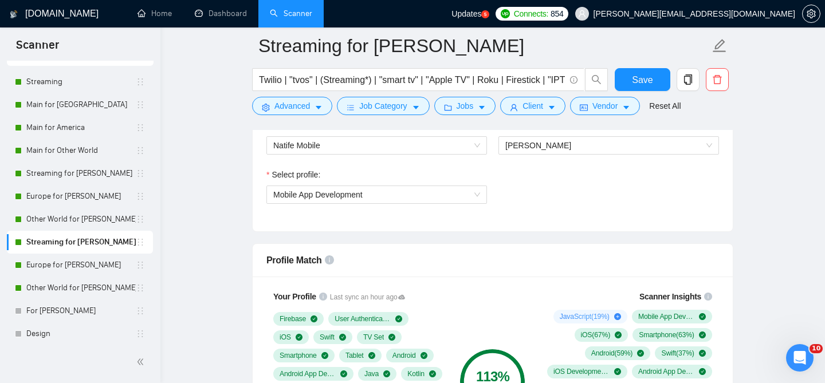
scroll to position [641, 0]
click at [523, 140] on span "[PERSON_NAME]" at bounding box center [538, 144] width 66 height 9
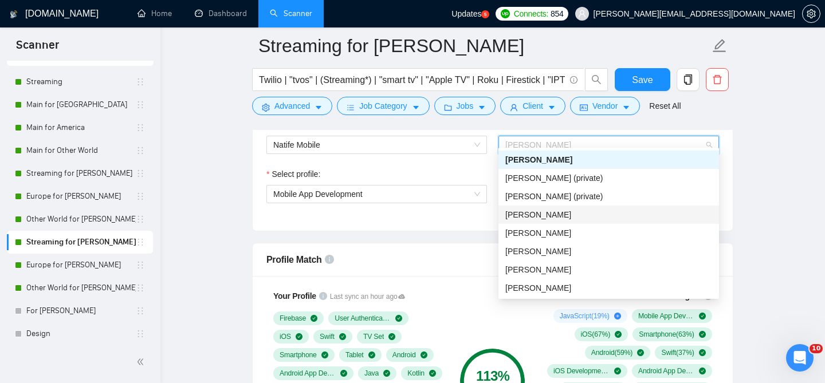
scroll to position [64, 0]
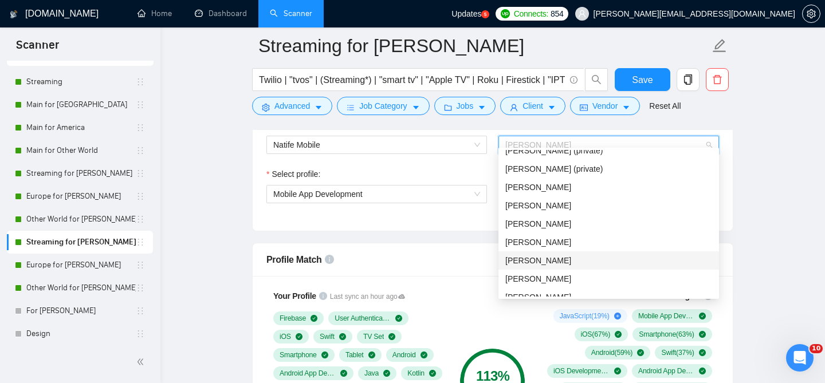
click at [533, 258] on span "[PERSON_NAME]" at bounding box center [538, 260] width 66 height 9
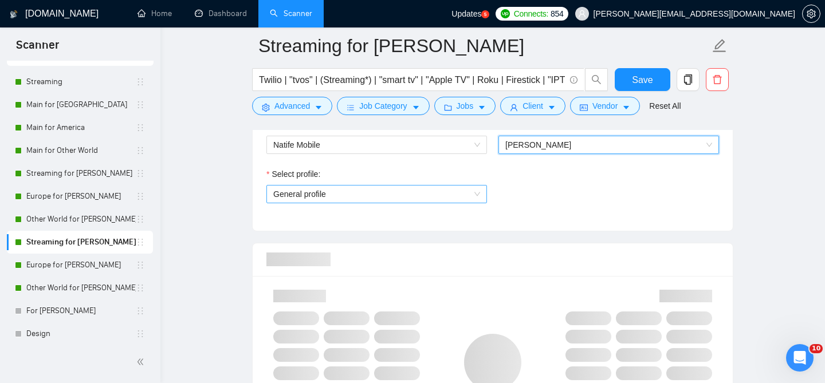
click at [396, 186] on span "General profile" at bounding box center [376, 194] width 207 height 17
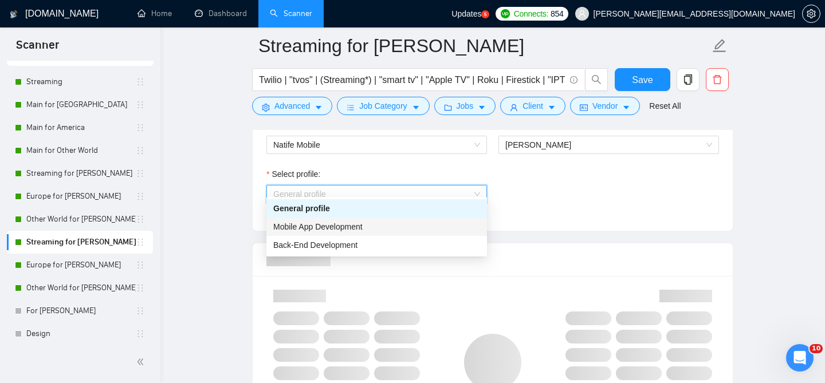
click at [339, 222] on span "Mobile App Development" at bounding box center [317, 226] width 89 height 9
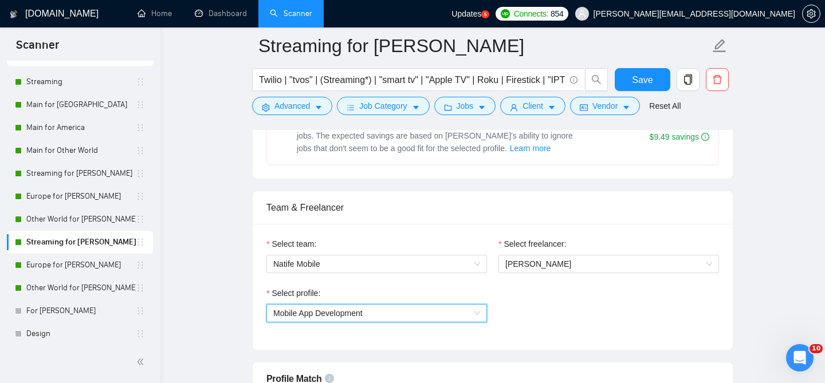
scroll to position [521, 0]
click at [575, 258] on span "[PERSON_NAME]" at bounding box center [608, 264] width 207 height 17
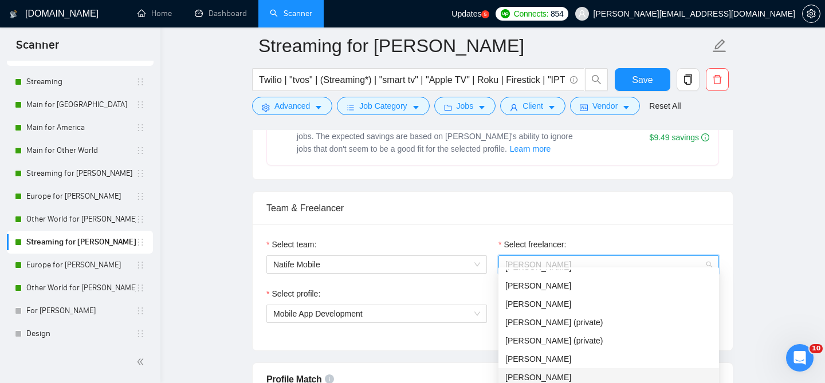
scroll to position [0, 0]
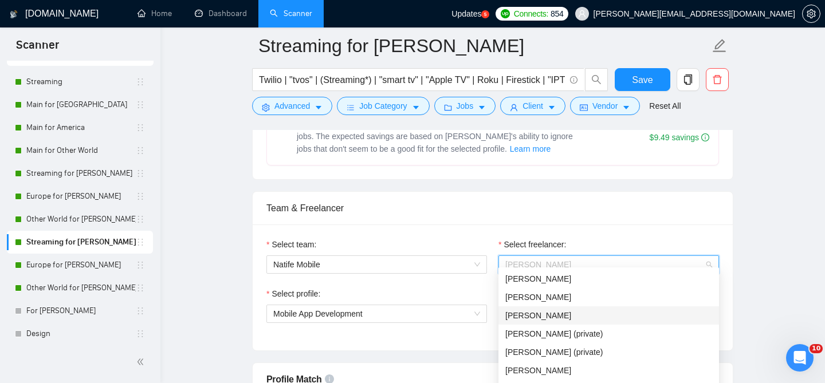
click at [542, 323] on div "[PERSON_NAME]" at bounding box center [609, 316] width 221 height 18
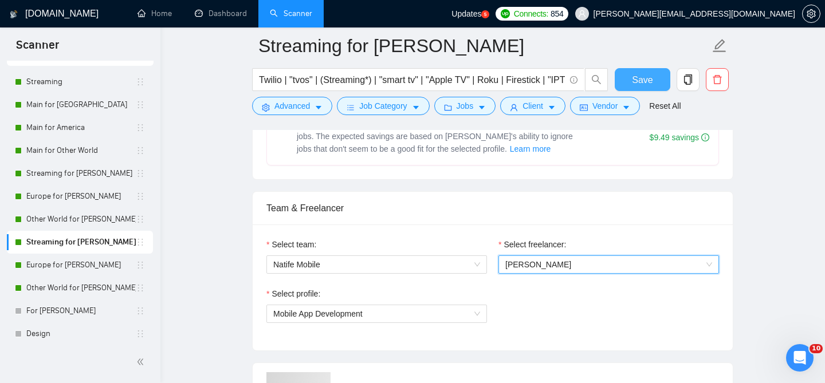
click at [652, 80] on span "Save" at bounding box center [642, 80] width 21 height 14
